Goal: Task Accomplishment & Management: Manage account settings

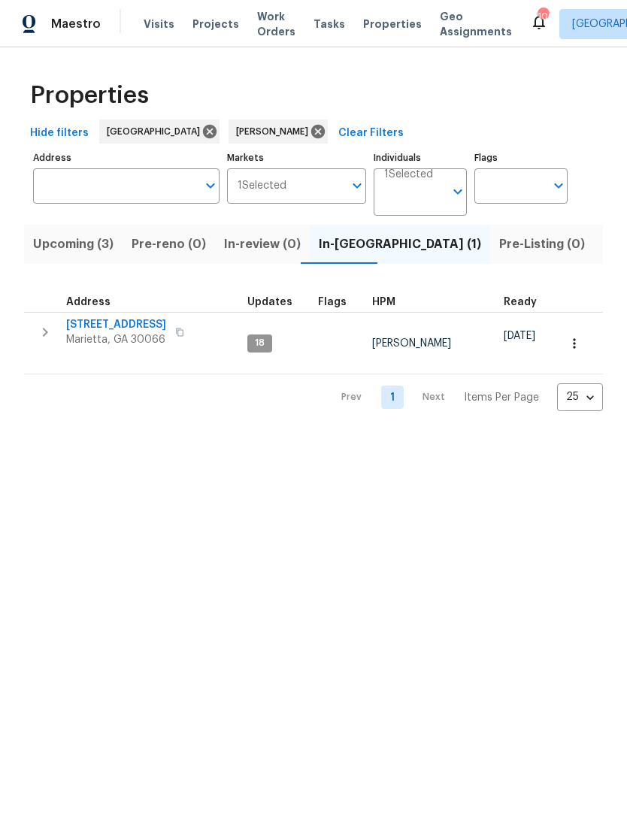
click at [124, 325] on span "[STREET_ADDRESS]" at bounding box center [116, 324] width 100 height 15
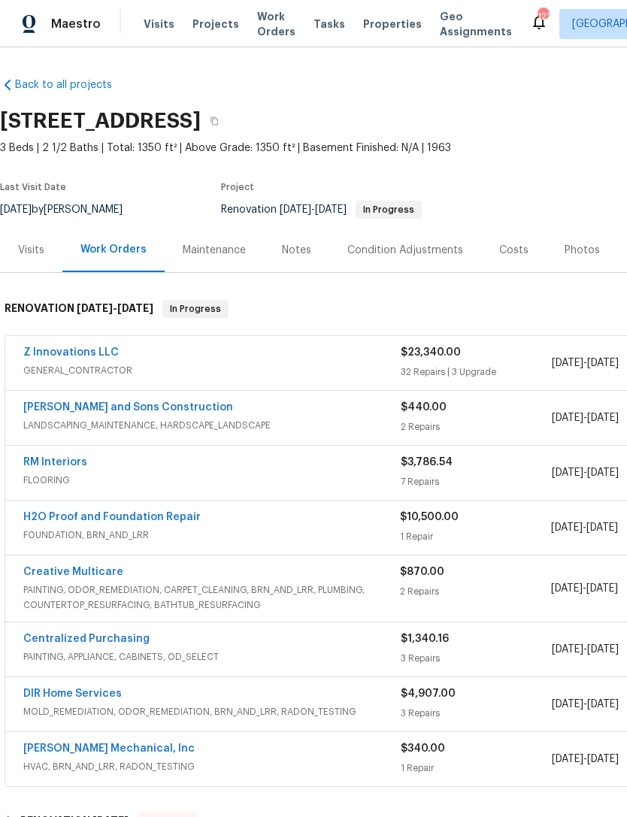
click at [106, 512] on link "H2O Proof and Foundation Repair" at bounding box center [111, 517] width 177 height 11
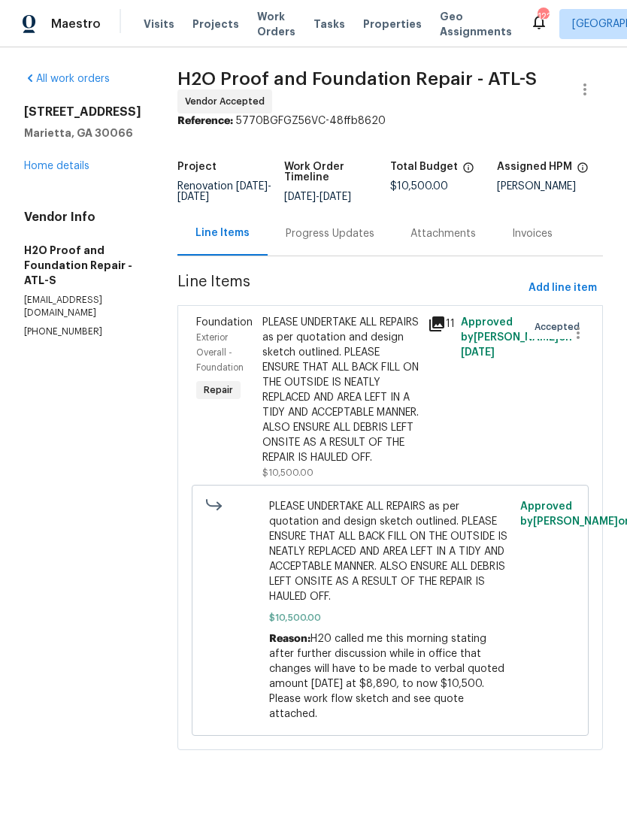
click at [290, 234] on div "Progress Updates" at bounding box center [330, 233] width 89 height 15
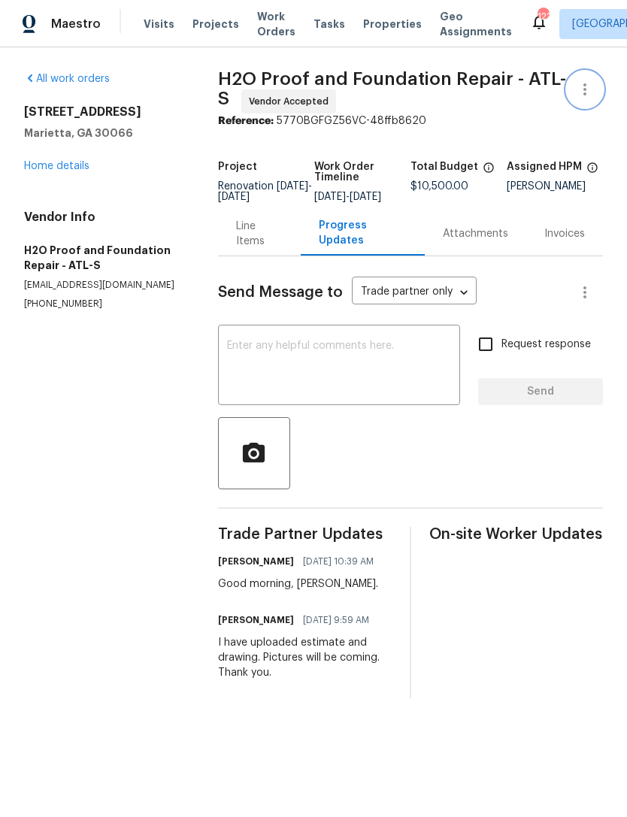
click at [578, 98] on button "button" at bounding box center [585, 89] width 36 height 36
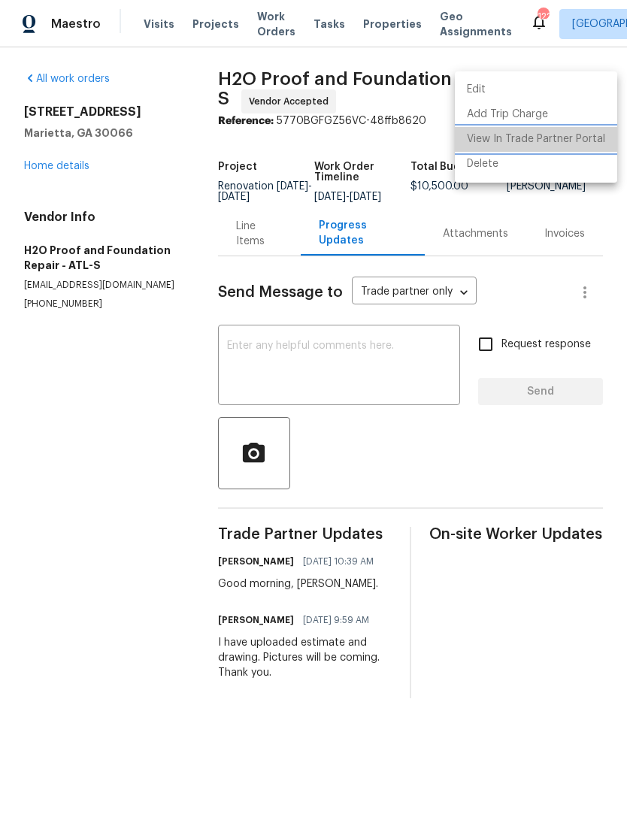
click at [554, 143] on li "View In Trade Partner Portal" at bounding box center [536, 139] width 162 height 25
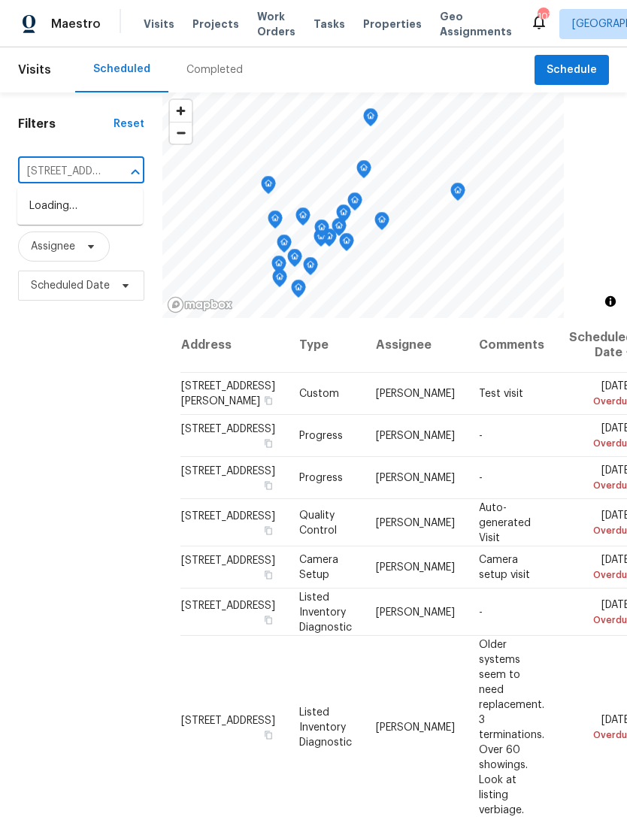
scroll to position [0, 153]
click at [61, 216] on li "6001 Deer Springs Ln NW, Acworth, GA 30101" at bounding box center [79, 206] width 125 height 25
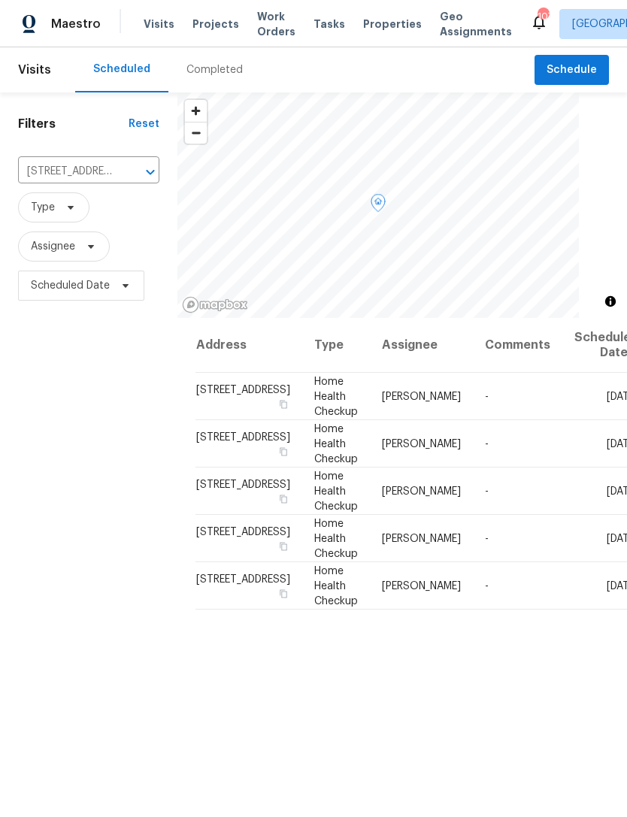
click at [0, 0] on icon at bounding box center [0, 0] width 0 height 0
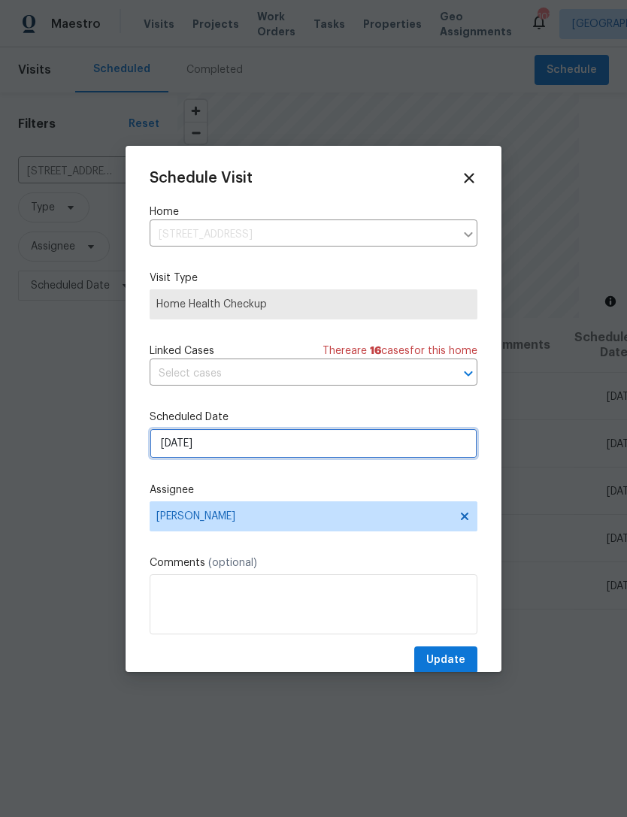
click at [252, 445] on input "8/20/2025" at bounding box center [314, 443] width 328 height 30
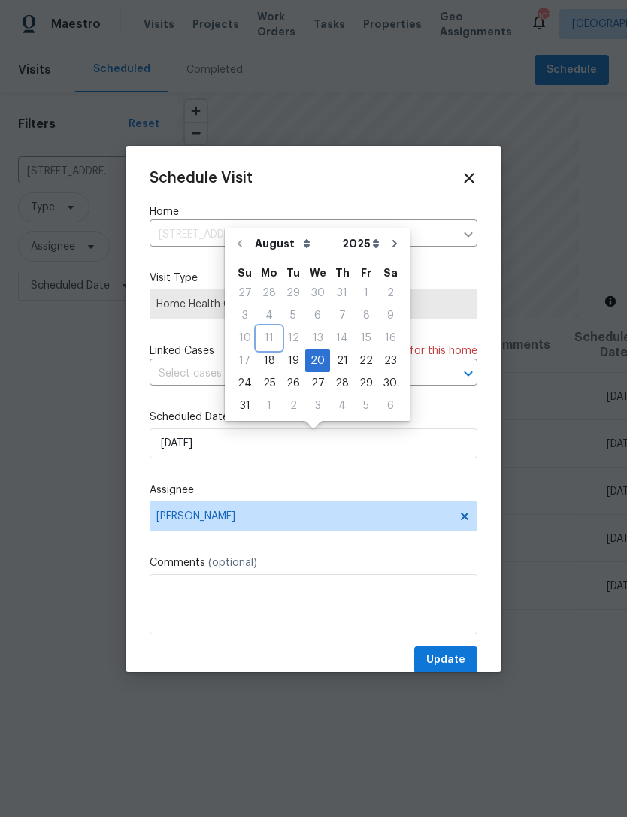
click at [265, 348] on div "11" at bounding box center [269, 338] width 24 height 21
click at [270, 367] on div "18" at bounding box center [269, 360] width 24 height 21
type input "[DATE]"
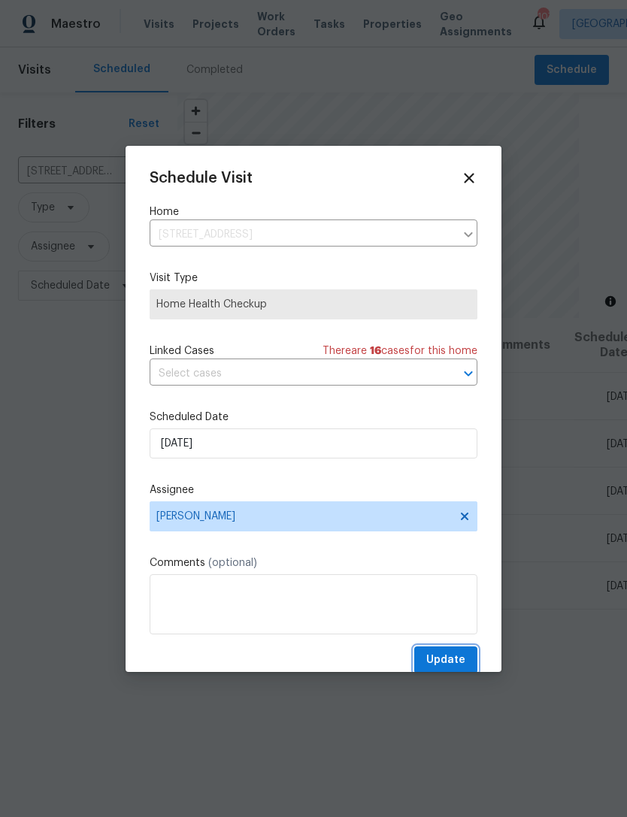
click at [441, 663] on span "Update" at bounding box center [445, 660] width 39 height 19
